Goal: Information Seeking & Learning: Learn about a topic

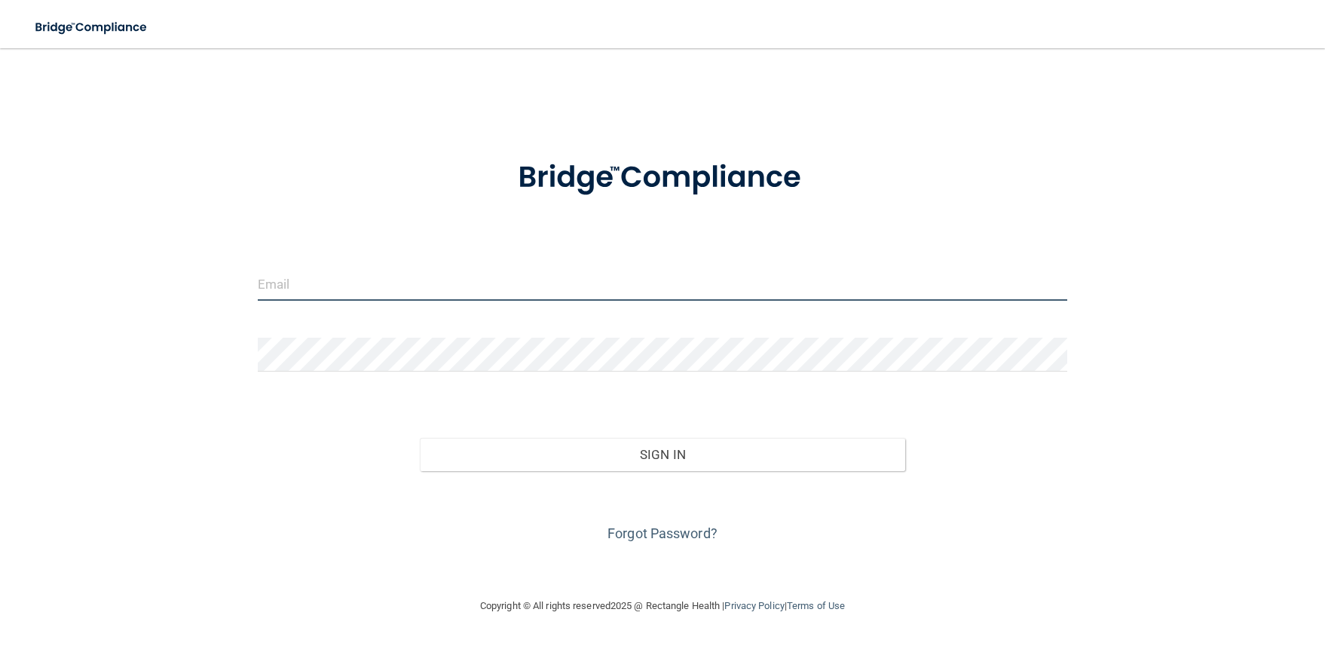
type input "[PERSON_NAME][EMAIL_ADDRESS][DOMAIN_NAME]"
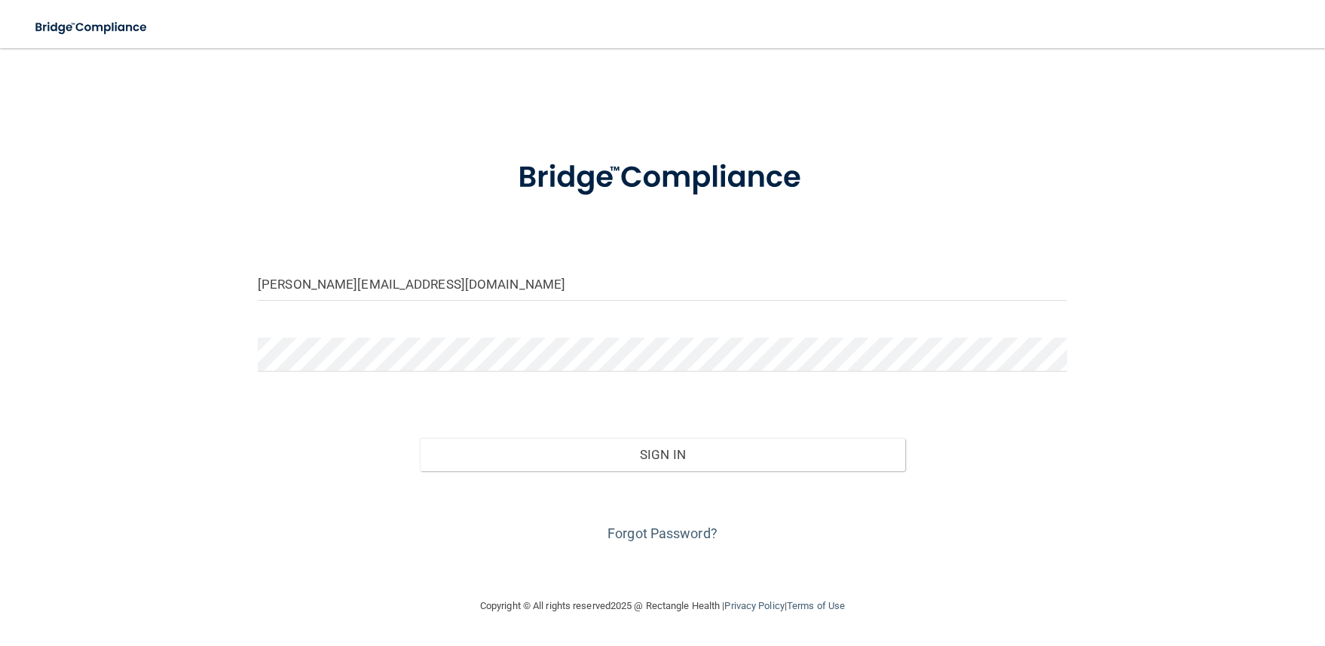
click at [586, 436] on div "Sign In" at bounding box center [663, 439] width 832 height 63
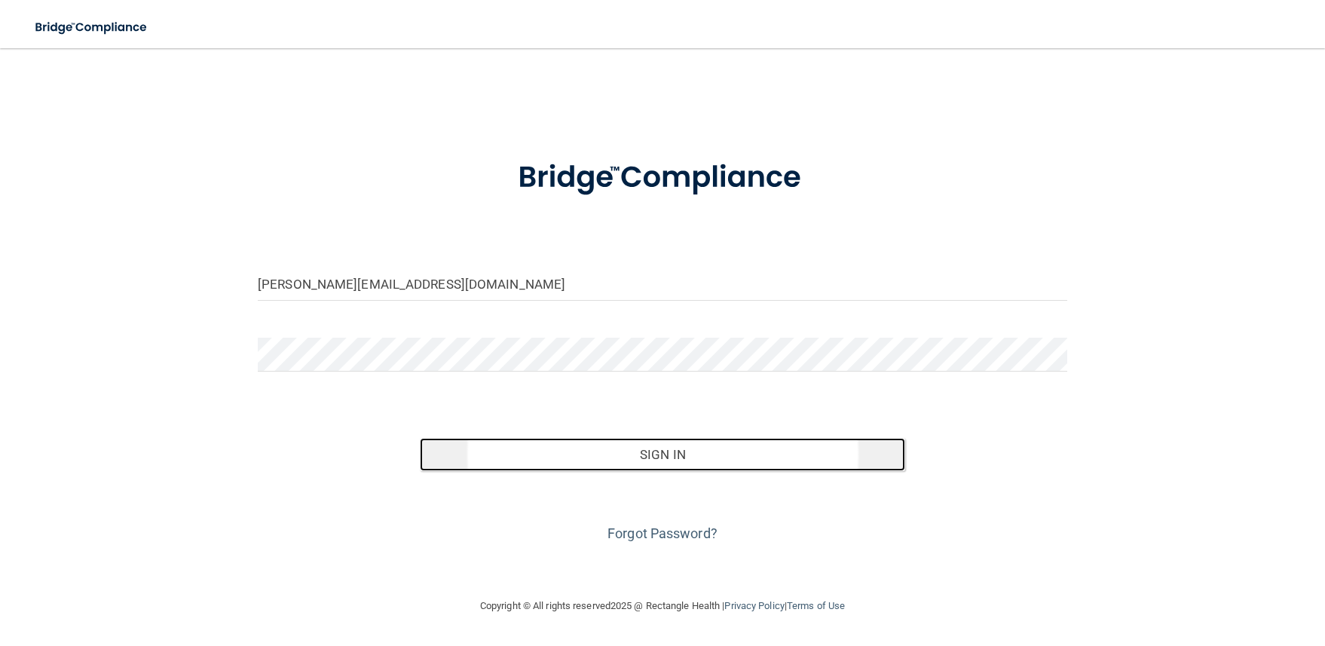
click at [593, 454] on button "Sign In" at bounding box center [662, 454] width 485 height 33
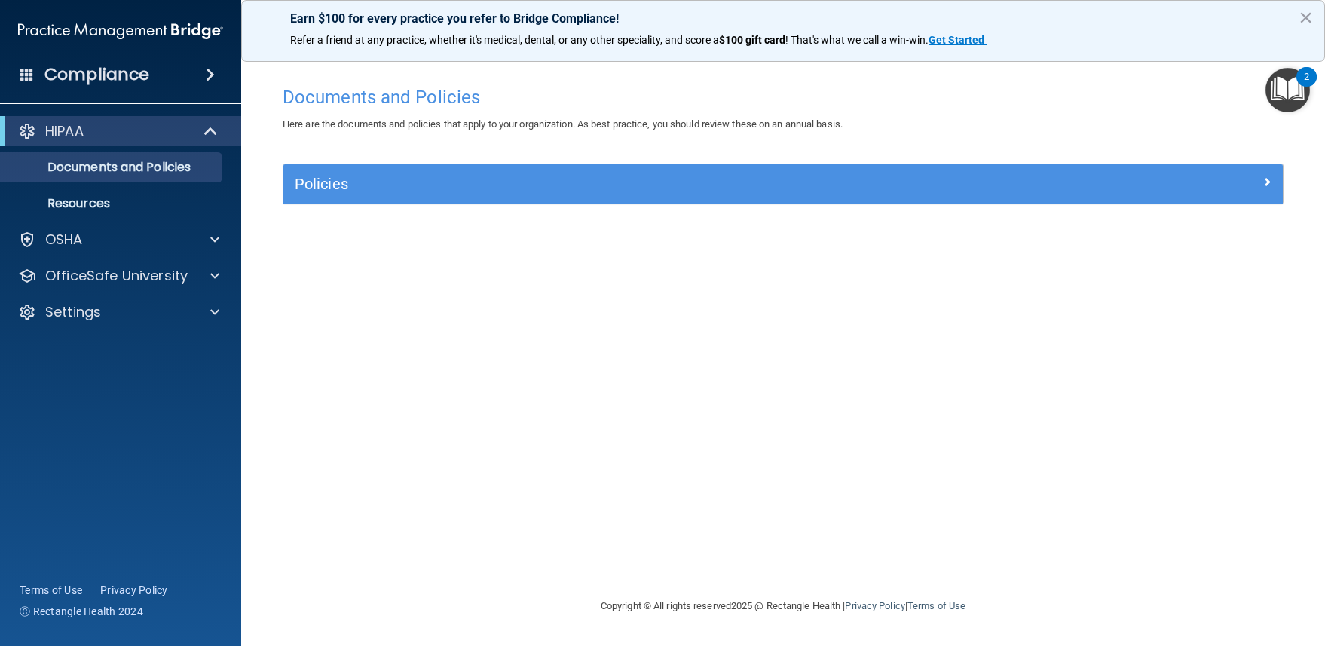
click at [126, 83] on h4 "Compliance" at bounding box center [96, 74] width 105 height 21
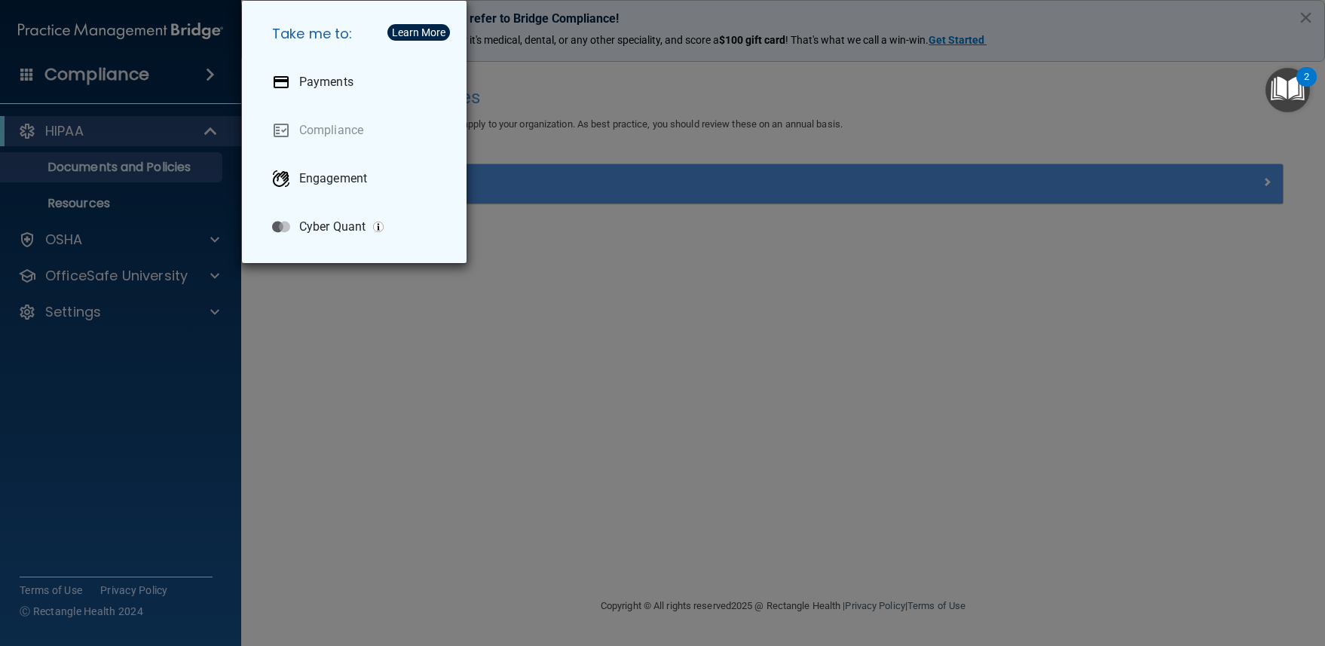
click at [126, 83] on div "Take me to: Payments Compliance Engagement Cyber Quant" at bounding box center [662, 323] width 1325 height 646
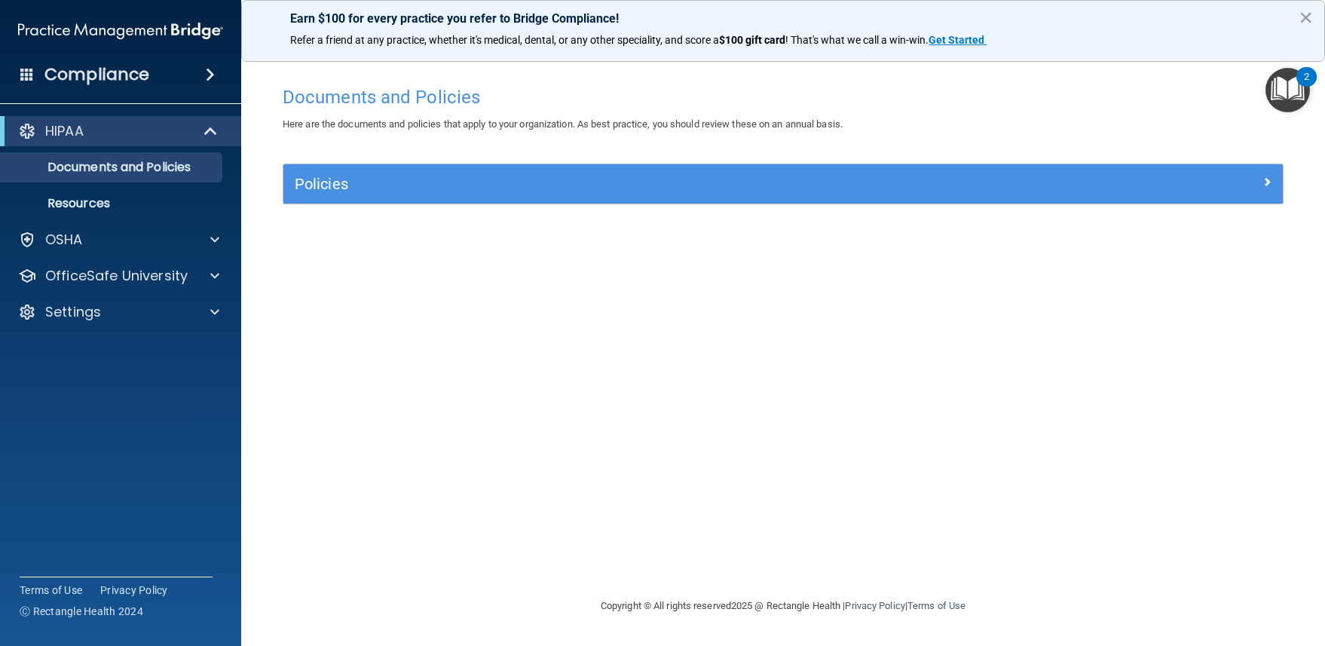
click at [1307, 14] on button "×" at bounding box center [1306, 17] width 14 height 24
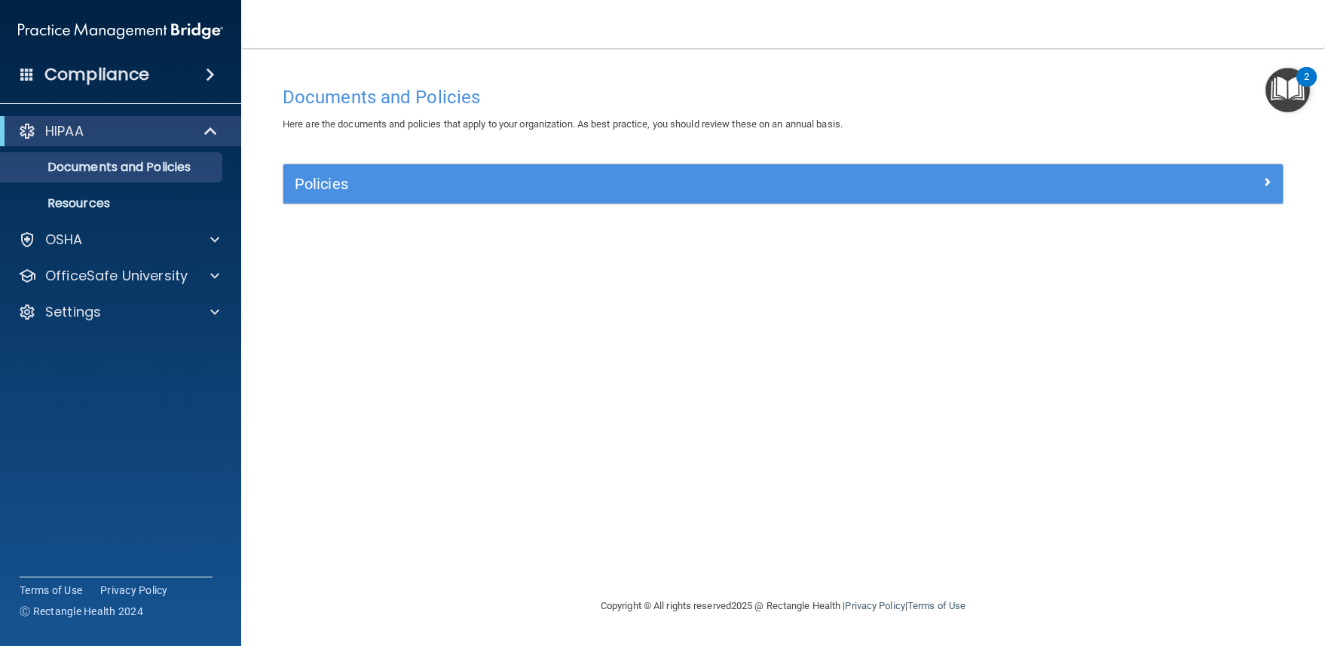
click at [85, 72] on h4 "Compliance" at bounding box center [96, 74] width 105 height 21
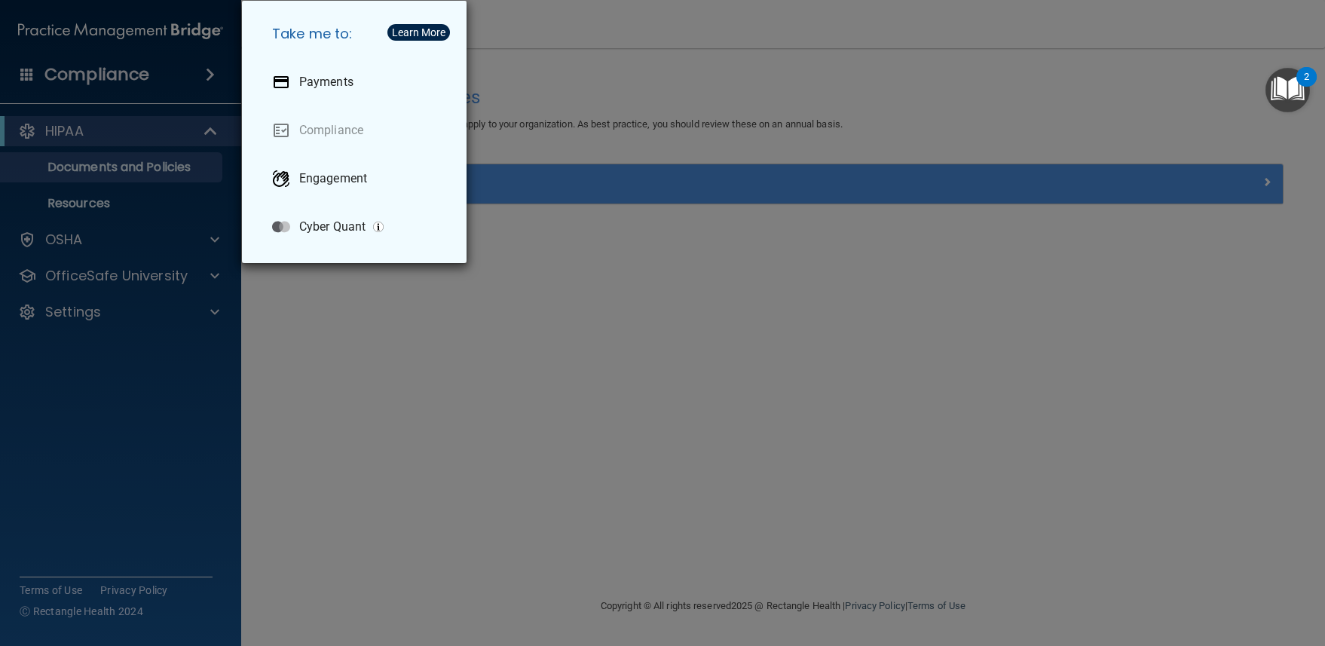
click at [85, 72] on div "Take me to: Payments Compliance Engagement Cyber Quant" at bounding box center [662, 323] width 1325 height 646
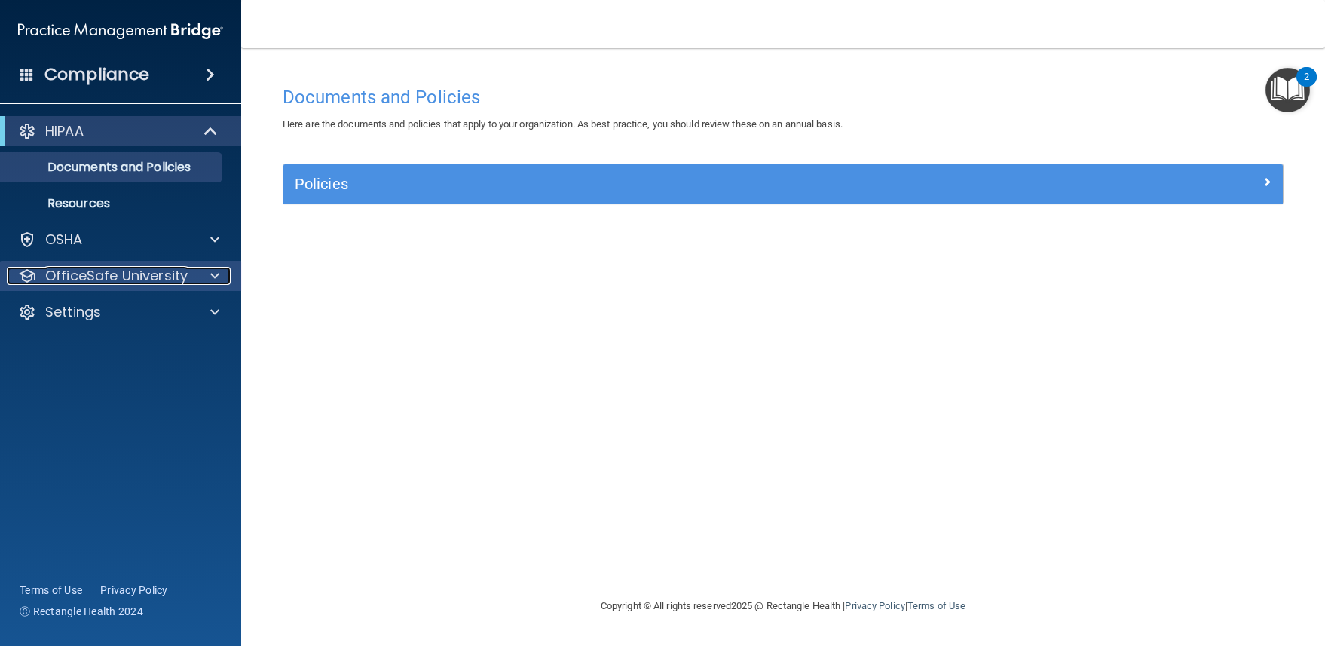
click at [69, 280] on p "OfficeSafe University" at bounding box center [116, 276] width 142 height 18
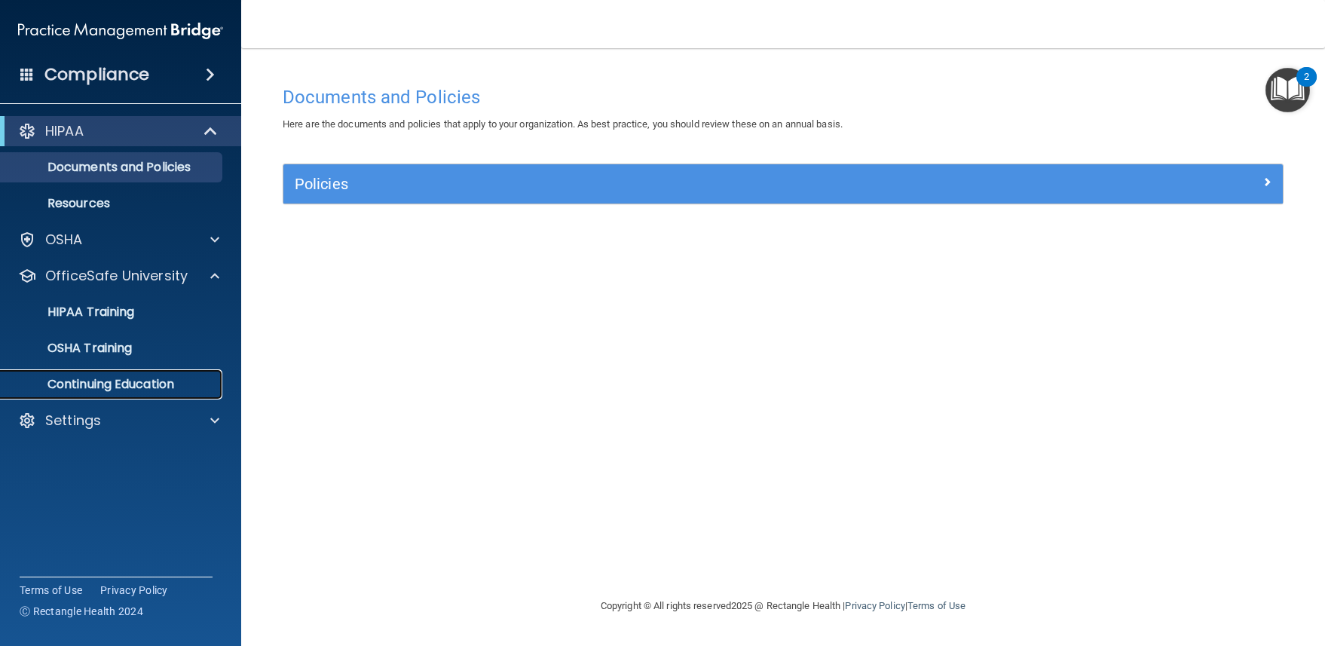
click at [77, 378] on p "Continuing Education" at bounding box center [113, 384] width 206 height 15
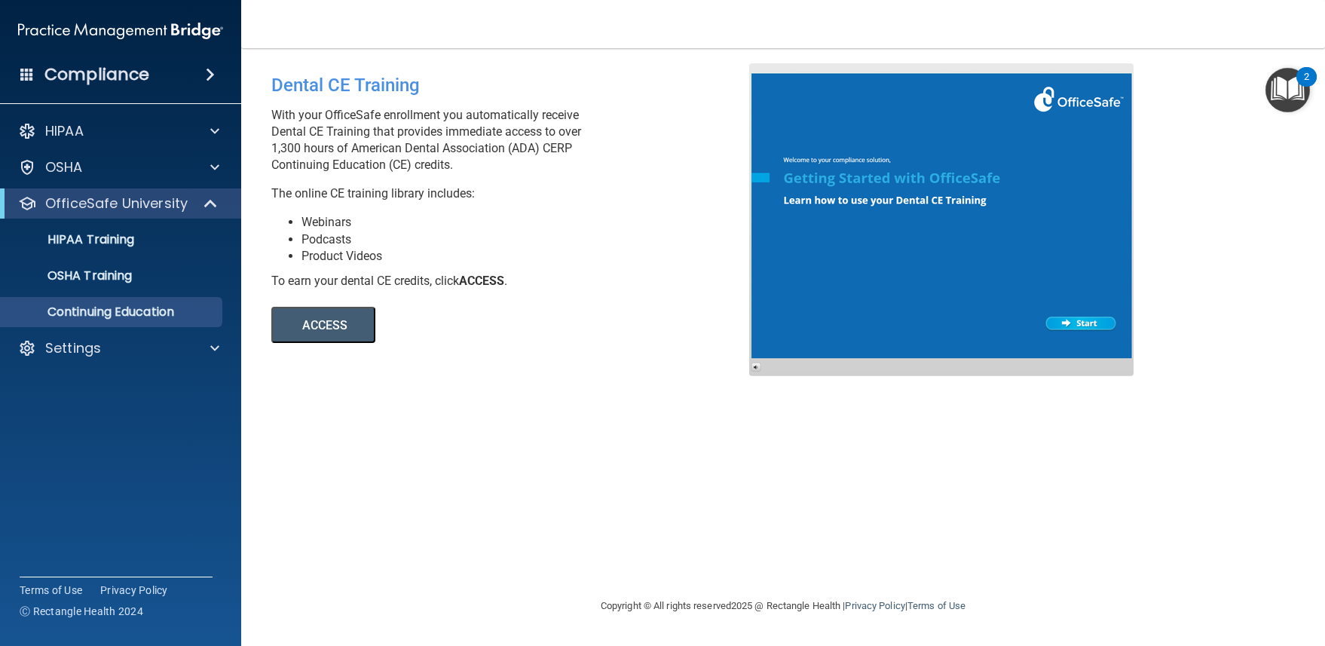
click at [320, 317] on button "ACCESS" at bounding box center [323, 325] width 104 height 36
